Goal: Task Accomplishment & Management: Use online tool/utility

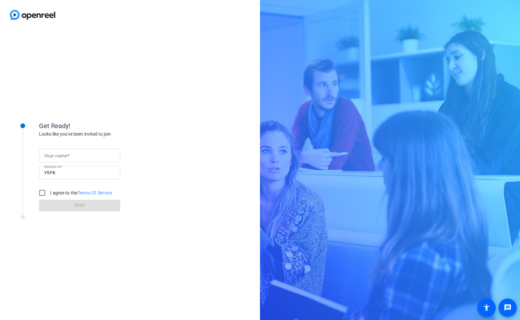
click at [73, 155] on input "Your name" at bounding box center [79, 155] width 71 height 8
type input "[PERSON_NAME]"
click at [42, 187] on input "I agree to the Terms Of Service" at bounding box center [42, 192] width 13 height 13
checkbox input "true"
click at [60, 203] on span at bounding box center [79, 205] width 81 height 16
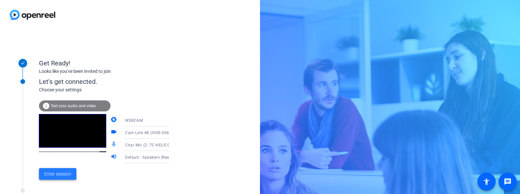
click at [58, 172] on span "Enter session" at bounding box center [57, 174] width 27 height 7
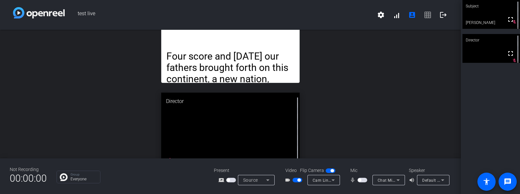
click at [104, 120] on div "open_in_new Four score and [DATE] our fathers brought forth on this continent, …" at bounding box center [230, 94] width 460 height 129
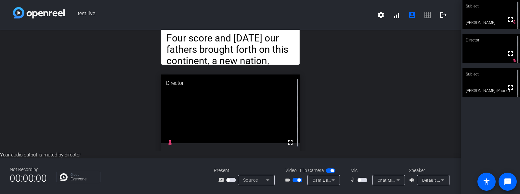
scroll to position [15, 0]
click at [143, 109] on div "open_in_new Four score and [DATE] our fathers brought forth on this continent, …" at bounding box center [230, 76] width 460 height 122
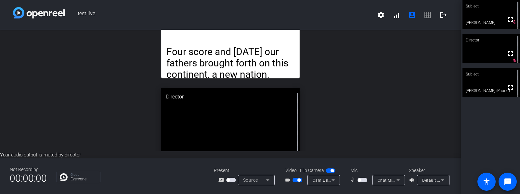
scroll to position [0, 0]
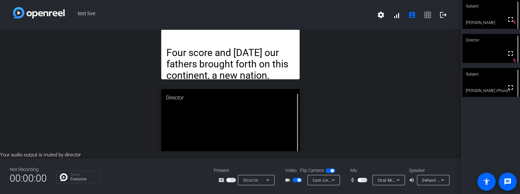
click at [428, 15] on span "settings signal_cellular_alt account_box grid_on logout" at bounding box center [412, 15] width 78 height 16
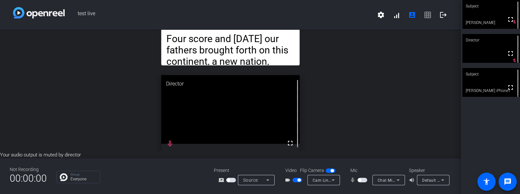
scroll to position [15, 0]
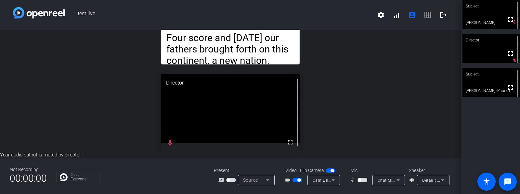
click at [106, 77] on div "open_in_new Four score and [DATE] our fathers brought forth on this continent, …" at bounding box center [230, 76] width 460 height 122
click at [412, 15] on mat-icon "account_box" at bounding box center [412, 15] width 8 height 8
click at [494, 80] on div "Subject" at bounding box center [490, 74] width 57 height 12
